Goal: Task Accomplishment & Management: Complete application form

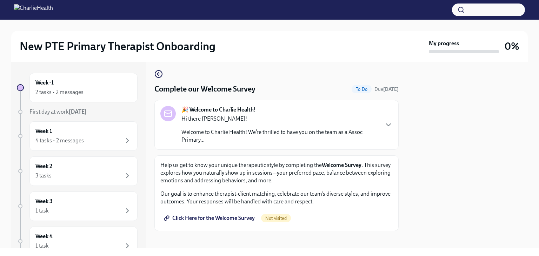
scroll to position [8, 0]
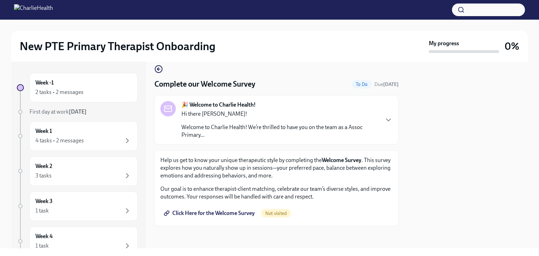
click at [382, 128] on div "🎉 Welcome to Charlie Health! Hi there [PERSON_NAME]! Welcome to Charlie Health!…" at bounding box center [276, 120] width 232 height 38
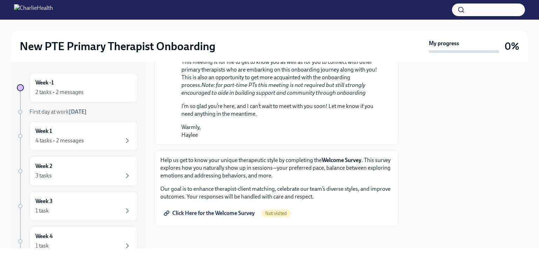
scroll to position [418, 0]
click at [236, 209] on link "Click Here for the Welcome Survey" at bounding box center [209, 213] width 99 height 14
click at [273, 215] on span "Completed" at bounding box center [283, 214] width 27 height 6
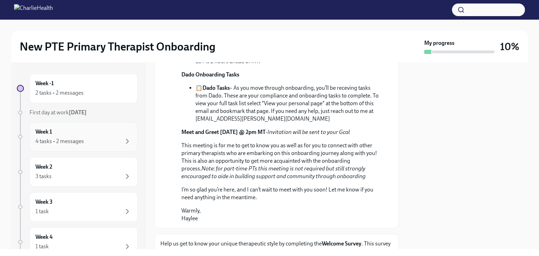
scroll to position [278, 0]
click at [80, 93] on div "2 tasks • 2 messages" at bounding box center [59, 93] width 48 height 8
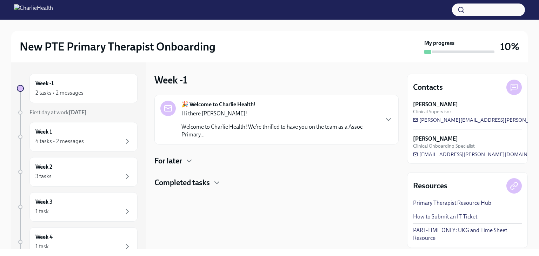
click at [308, 132] on p "Welcome to Charlie Health! We’re thrilled to have you on the team as a Assoc Pr…" at bounding box center [280, 130] width 197 height 15
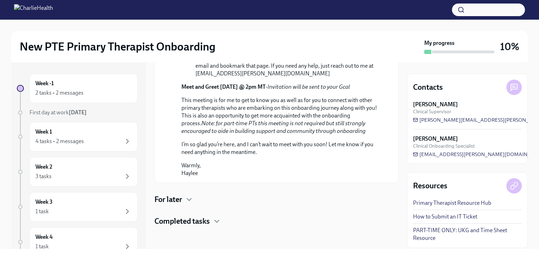
scroll to position [371, 0]
click at [185, 201] on div "For later" at bounding box center [277, 200] width 244 height 11
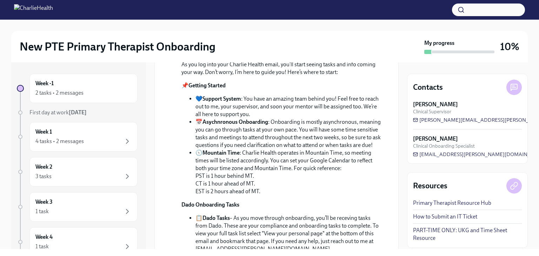
scroll to position [140, 0]
click at [86, 95] on div "2 tasks • 2 messages" at bounding box center [83, 93] width 96 height 8
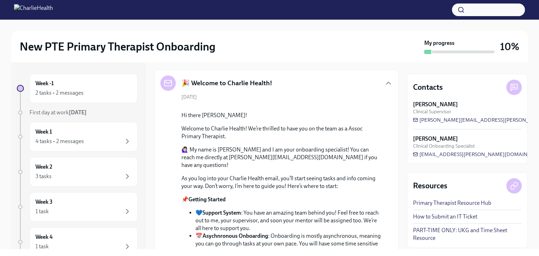
scroll to position [0, 0]
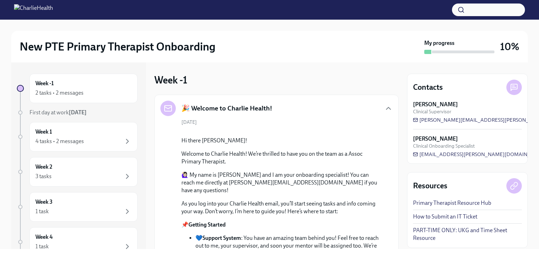
click at [35, 12] on img at bounding box center [33, 9] width 39 height 11
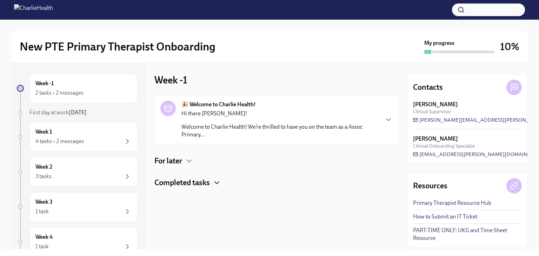
click at [221, 183] on icon "button" at bounding box center [217, 183] width 8 height 8
